Goal: Transaction & Acquisition: Purchase product/service

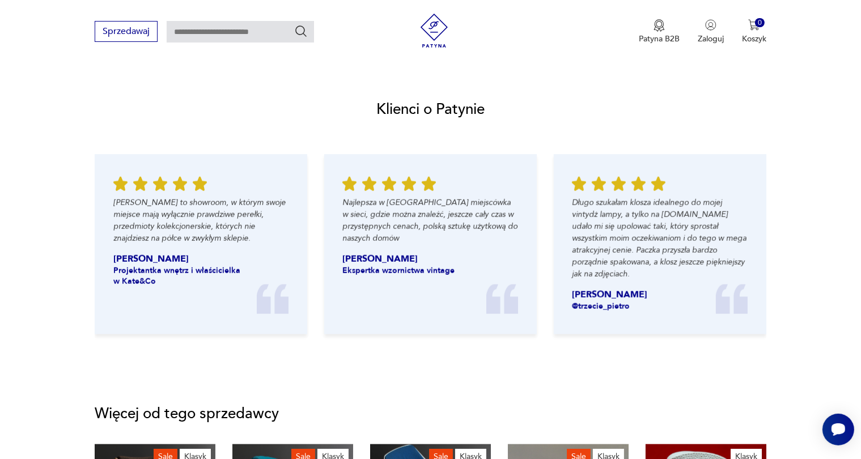
click at [210, 36] on input "text" at bounding box center [240, 32] width 147 height 22
type input "*****"
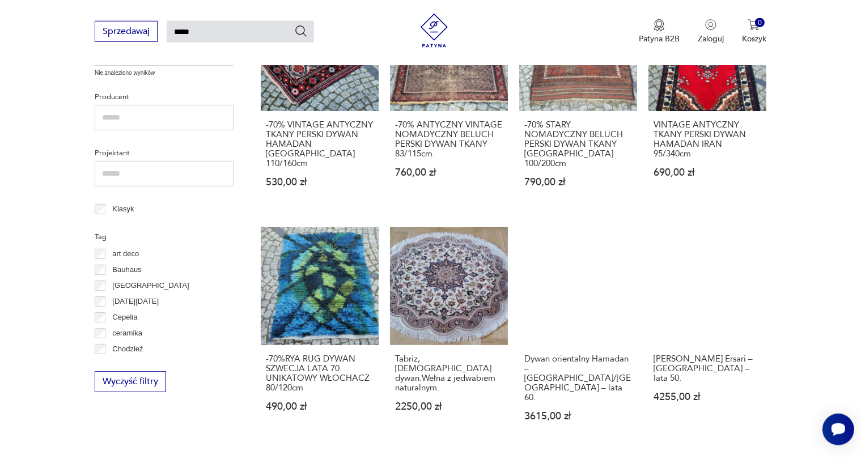
scroll to position [459, 0]
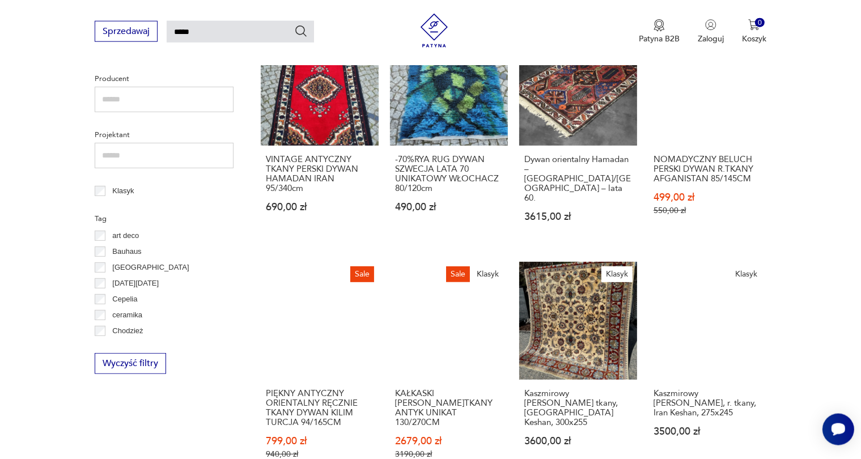
scroll to position [459, 0]
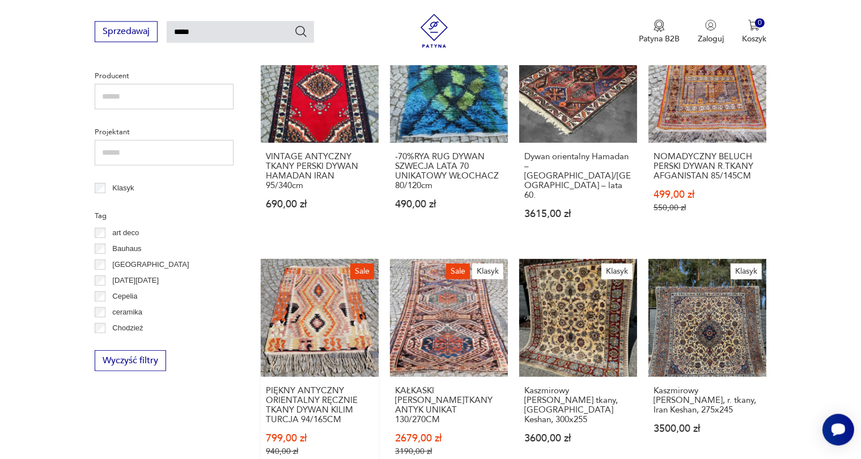
click at [320, 294] on link "Sale PIĘKNY ANTYCZNY ORIENTALNY RĘCZNIE TKANY DYWAN KILIM TURCJA 94/165CM 799,0…" at bounding box center [320, 368] width 118 height 219
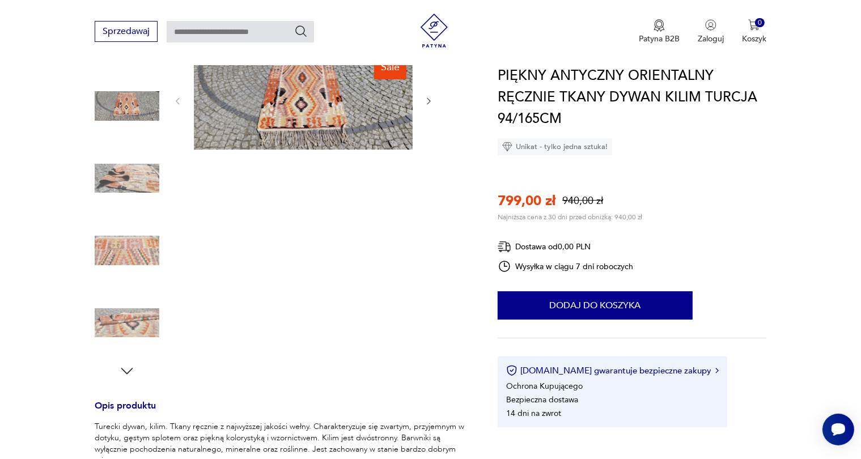
click at [130, 169] on img at bounding box center [127, 178] width 65 height 65
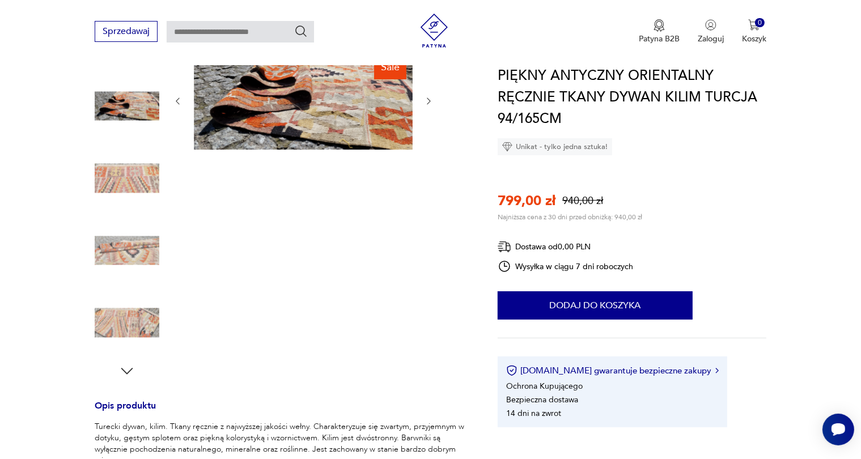
click at [145, 253] on img at bounding box center [127, 250] width 65 height 65
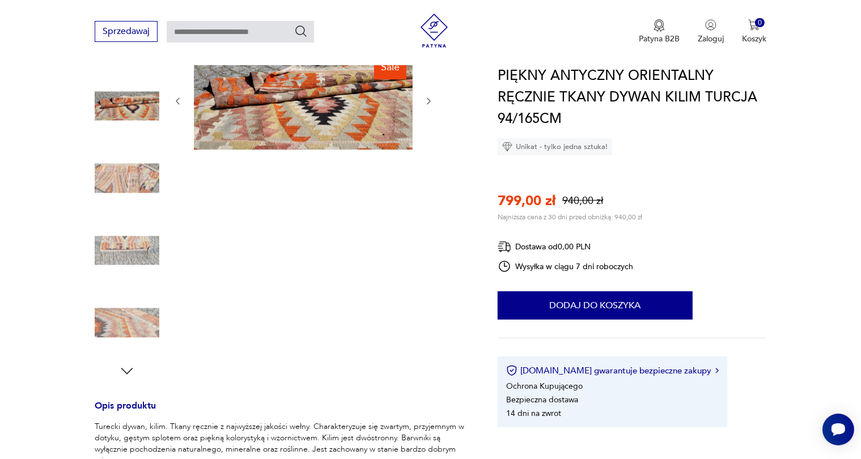
click at [129, 321] on img at bounding box center [127, 323] width 65 height 65
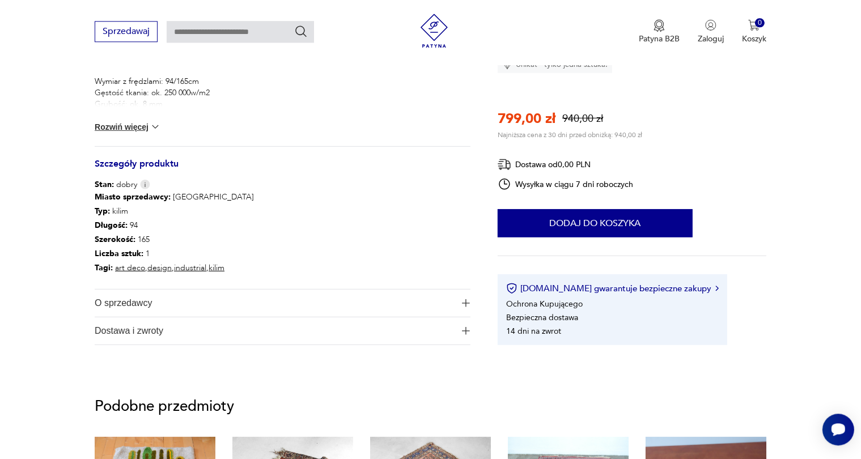
scroll to position [556, 0]
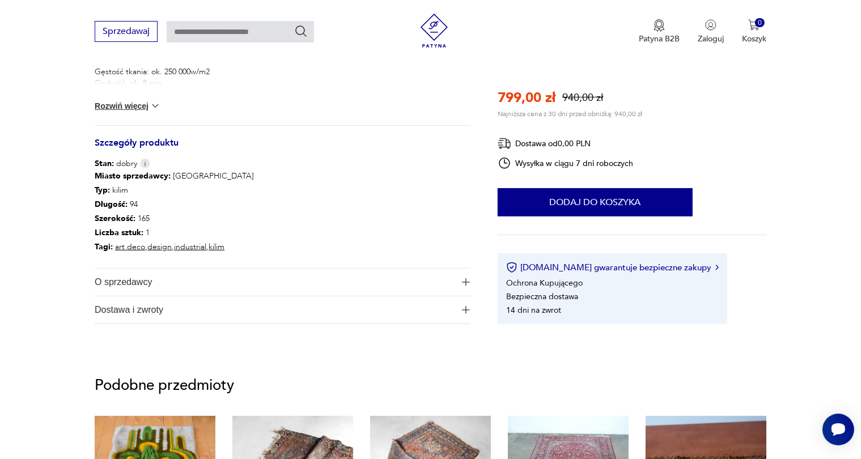
click at [468, 282] on img "button" at bounding box center [466, 282] width 8 height 8
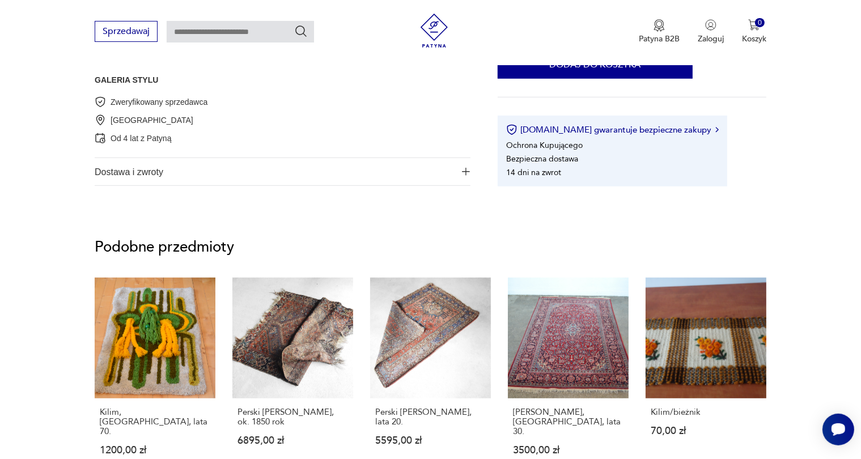
scroll to position [795, 0]
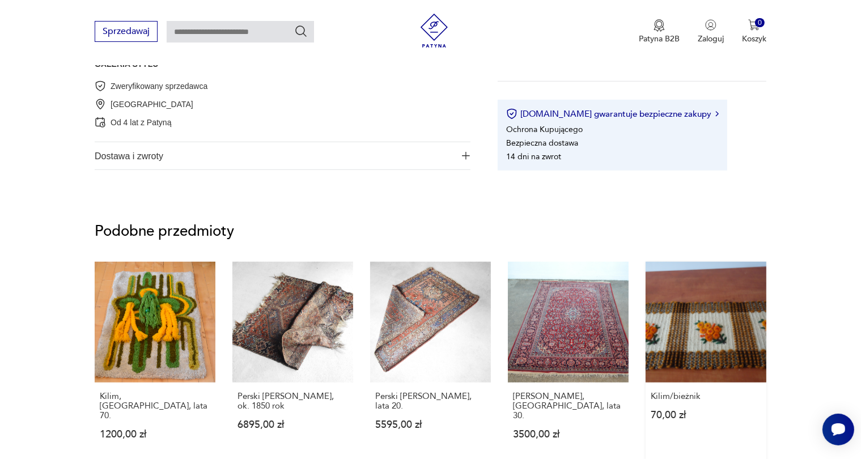
click at [709, 344] on link "Kilim/bieżnik 70,00 zł" at bounding box center [706, 362] width 121 height 200
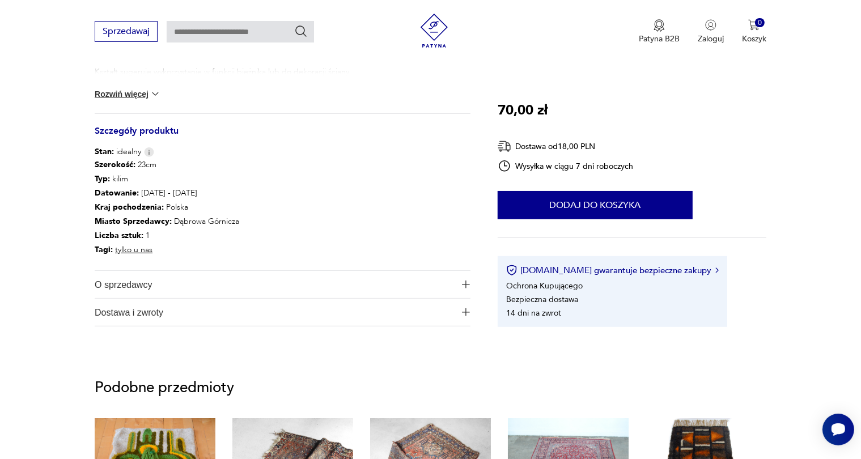
scroll to position [539, 0]
